Goal: Task Accomplishment & Management: Manage account settings

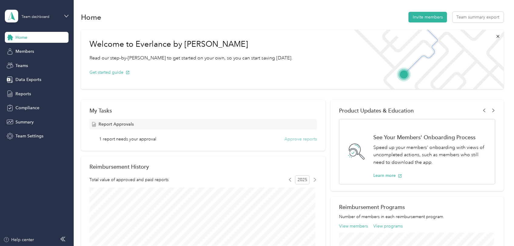
click at [294, 138] on button "Approve reports" at bounding box center [300, 139] width 32 height 6
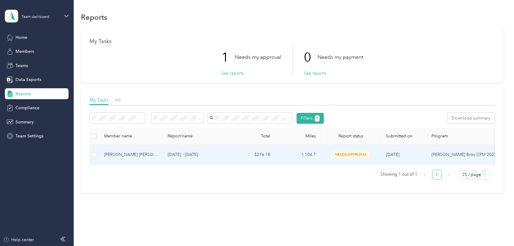
click at [124, 153] on div "[PERSON_NAME] [PERSON_NAME]" at bounding box center [131, 154] width 54 height 7
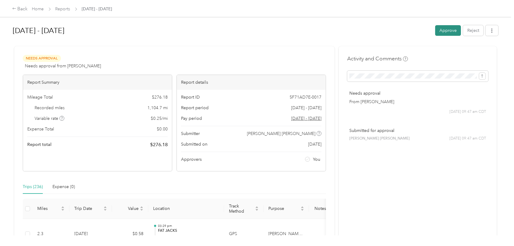
click at [448, 30] on button "Approve" at bounding box center [448, 30] width 26 height 11
